Goal: Information Seeking & Learning: Check status

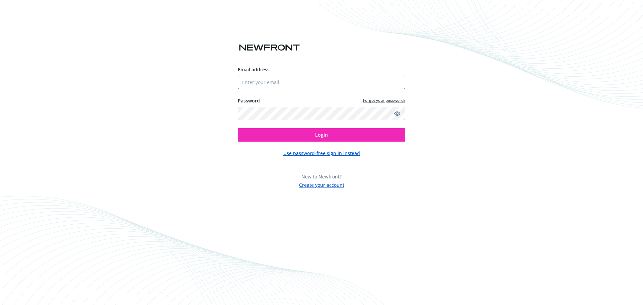
click at [295, 81] on input "Email address" at bounding box center [321, 82] width 167 height 13
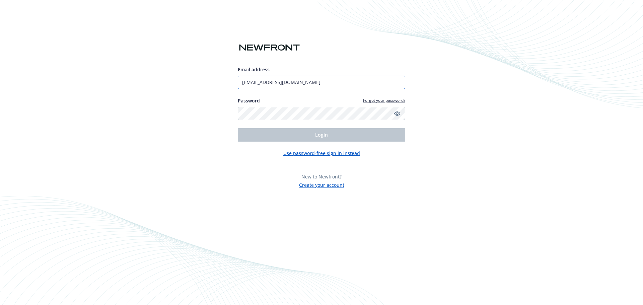
type input "[EMAIL_ADDRESS][DOMAIN_NAME]"
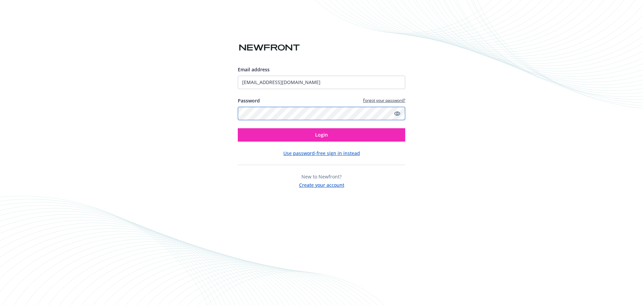
click at [238, 128] on button "Login" at bounding box center [321, 134] width 167 height 13
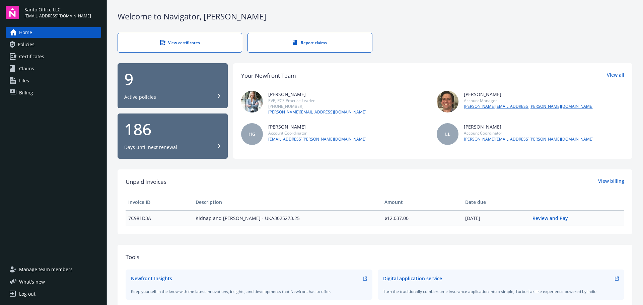
click at [28, 91] on span "Billing" at bounding box center [26, 92] width 14 height 11
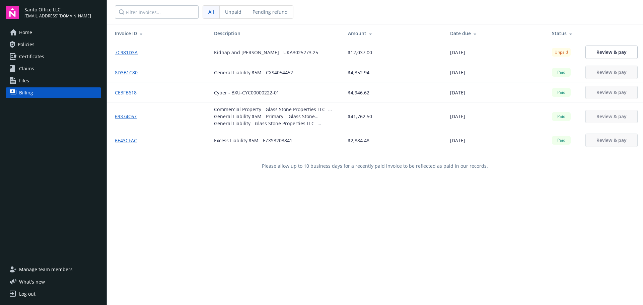
click at [122, 73] on link "8D3B1C80" at bounding box center [129, 72] width 28 height 7
click at [126, 73] on link "8D3B1C80" at bounding box center [129, 72] width 28 height 7
